Goal: Find specific page/section: Find specific page/section

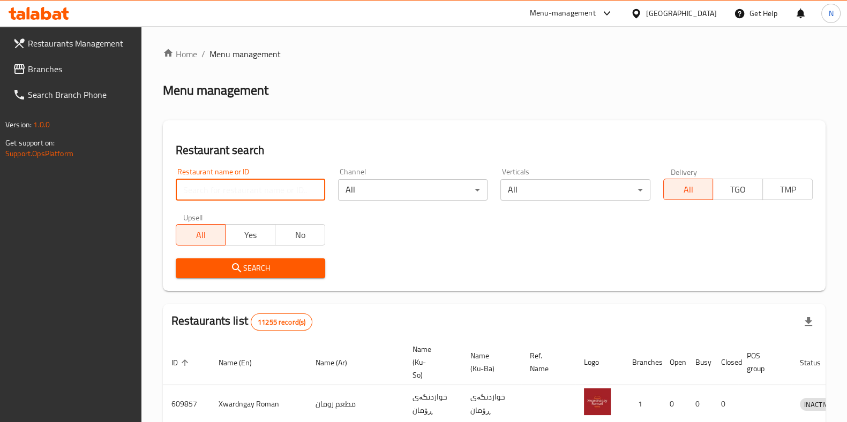
drag, startPoint x: 0, startPoint y: 0, endPoint x: 267, endPoint y: 183, distance: 323.6
click at [267, 183] on input "search" at bounding box center [250, 189] width 149 height 21
paste input "703451"
type input "703451"
click button "Search" at bounding box center [250, 269] width 149 height 20
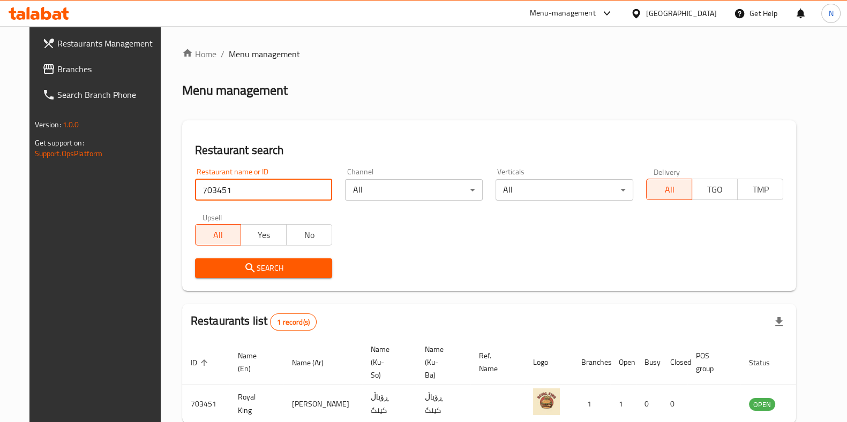
scroll to position [46, 0]
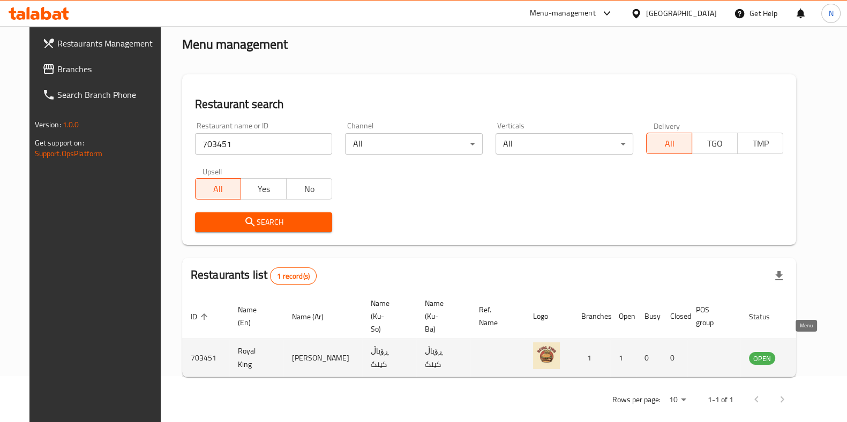
click at [805, 352] on icon "enhanced table" at bounding box center [811, 358] width 13 height 13
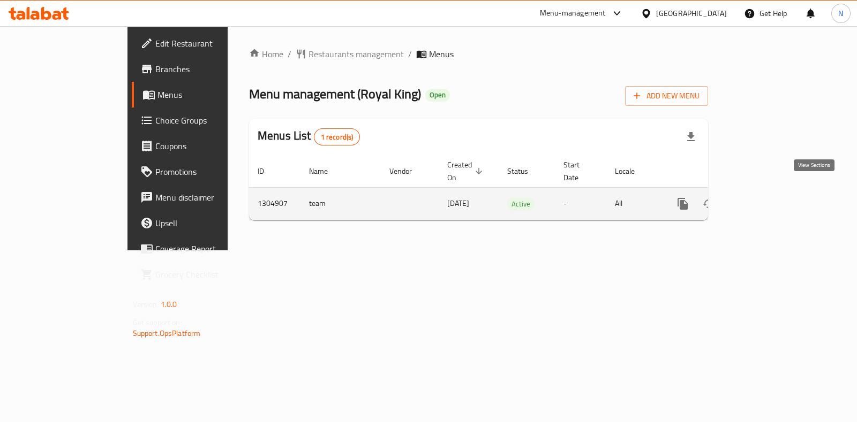
click at [766, 198] on icon "enhanced table" at bounding box center [759, 204] width 13 height 13
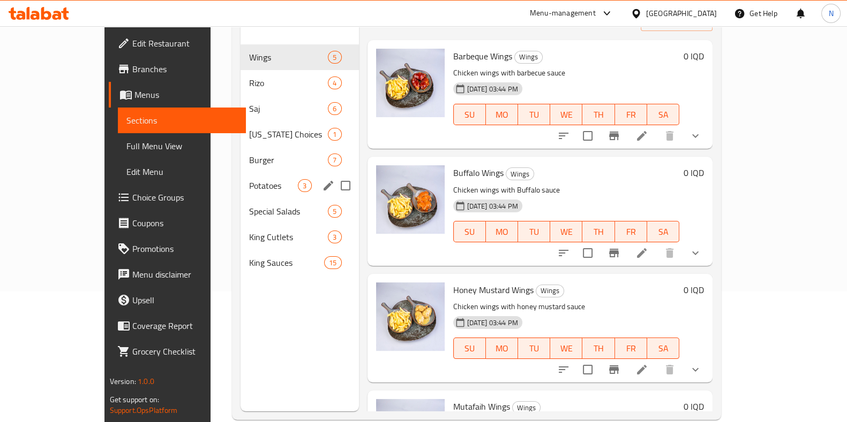
scroll to position [150, 0]
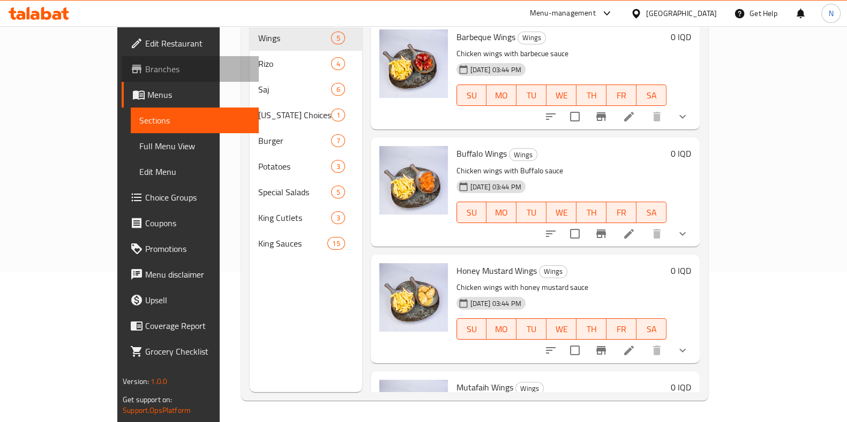
click at [145, 69] on span "Branches" at bounding box center [197, 69] width 105 height 13
